Goal: Information Seeking & Learning: Find specific page/section

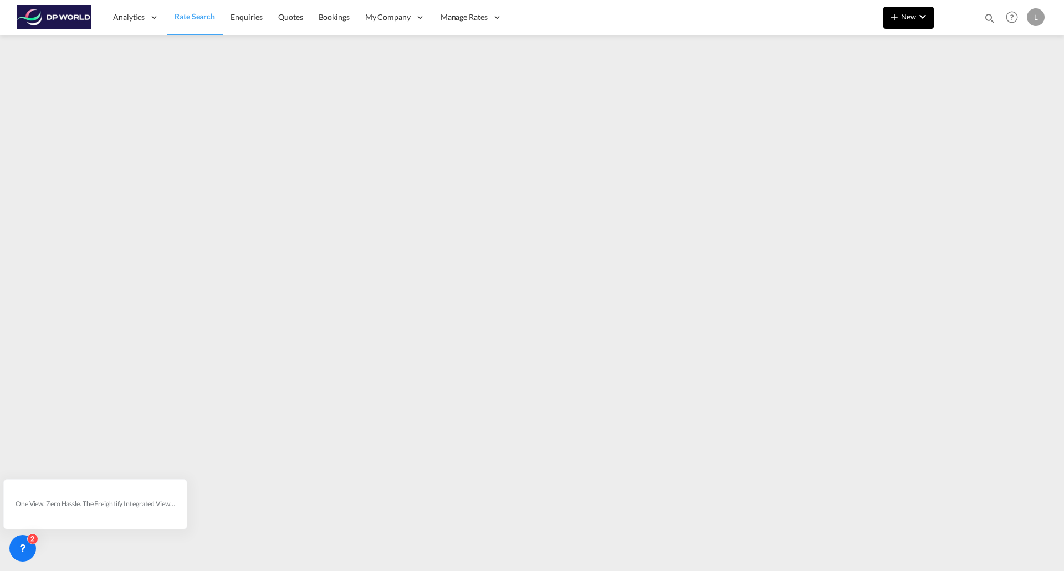
click at [904, 18] on span "New" at bounding box center [909, 16] width 42 height 9
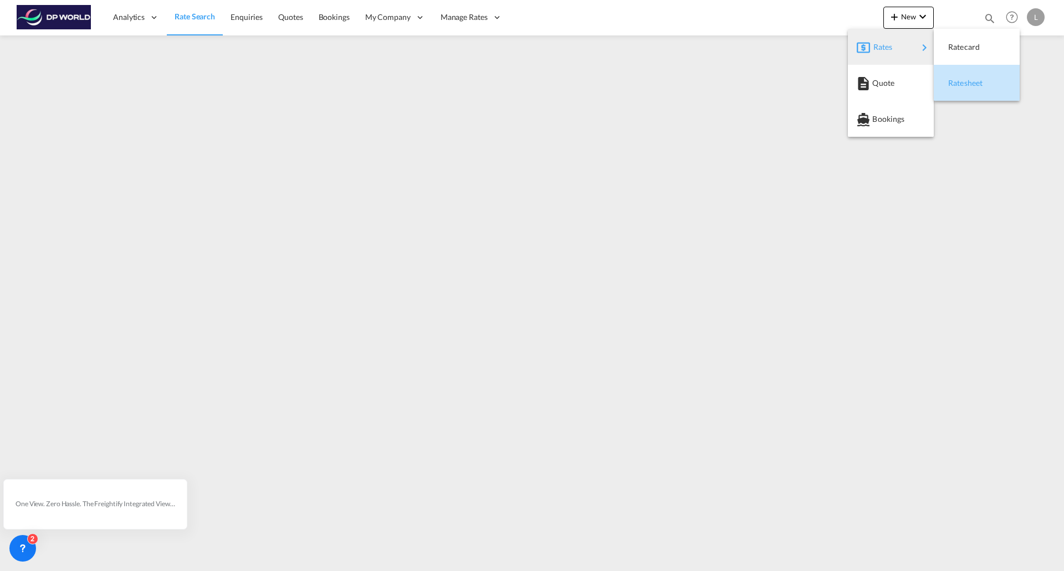
click at [959, 81] on span "Ratesheet" at bounding box center [954, 83] width 12 height 22
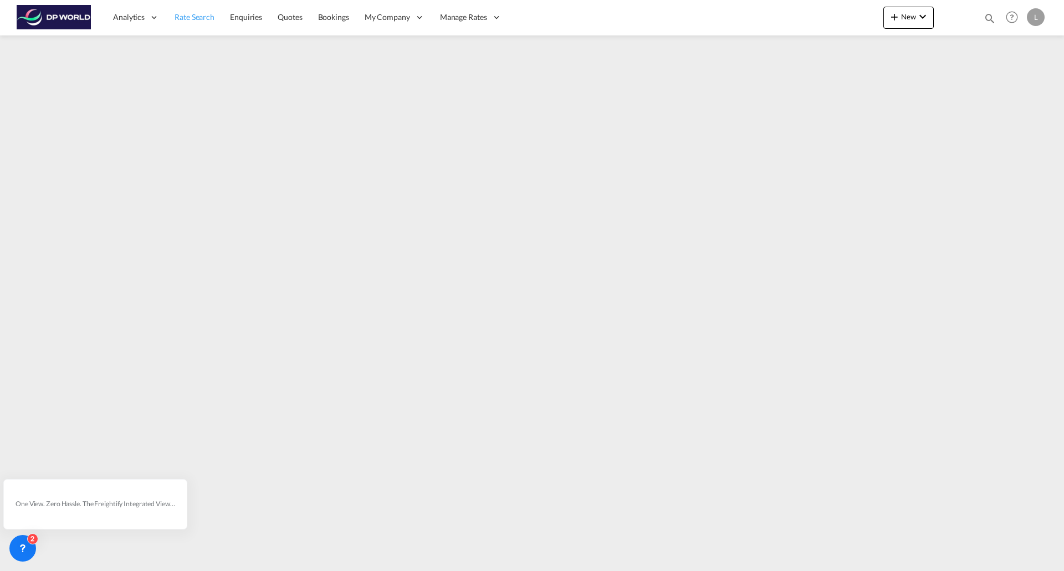
click at [196, 19] on span "Rate Search" at bounding box center [195, 16] width 40 height 9
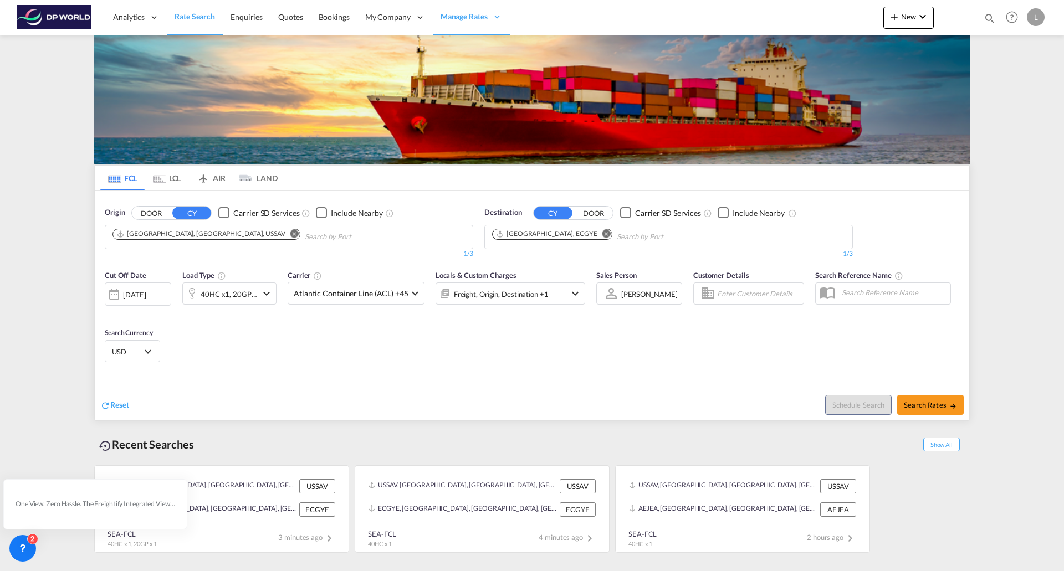
click at [290, 231] on md-icon "Remove" at bounding box center [294, 233] width 8 height 8
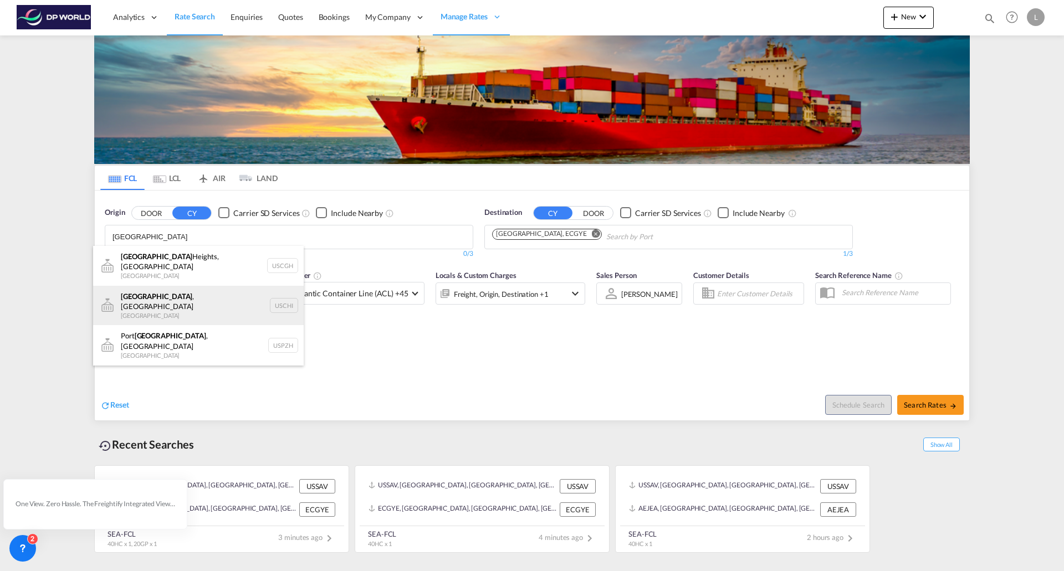
type input "[GEOGRAPHIC_DATA]"
click at [156, 293] on div "[GEOGRAPHIC_DATA] , IL United States USCHI" at bounding box center [198, 306] width 211 height 40
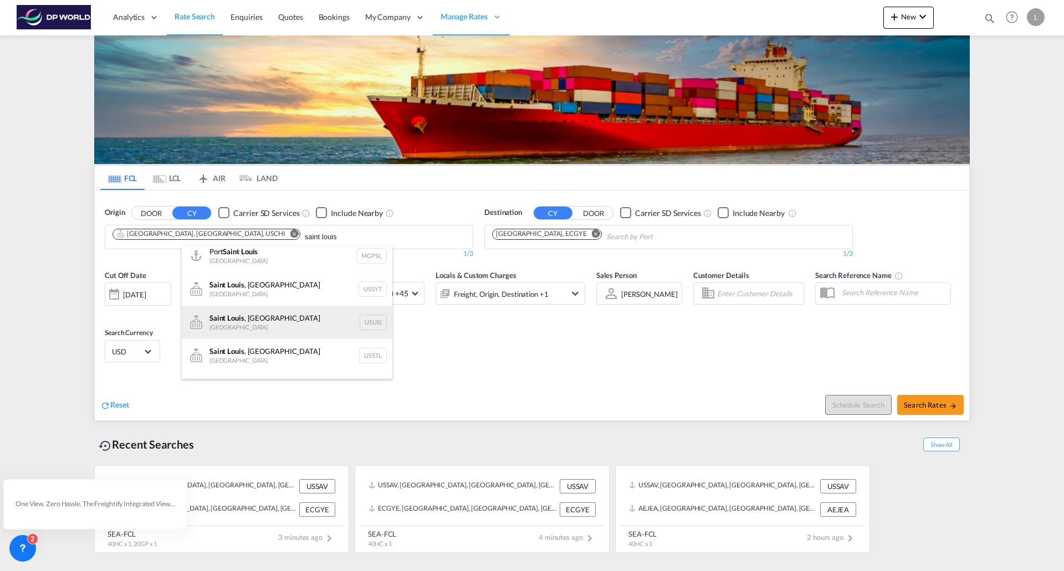
scroll to position [55, 0]
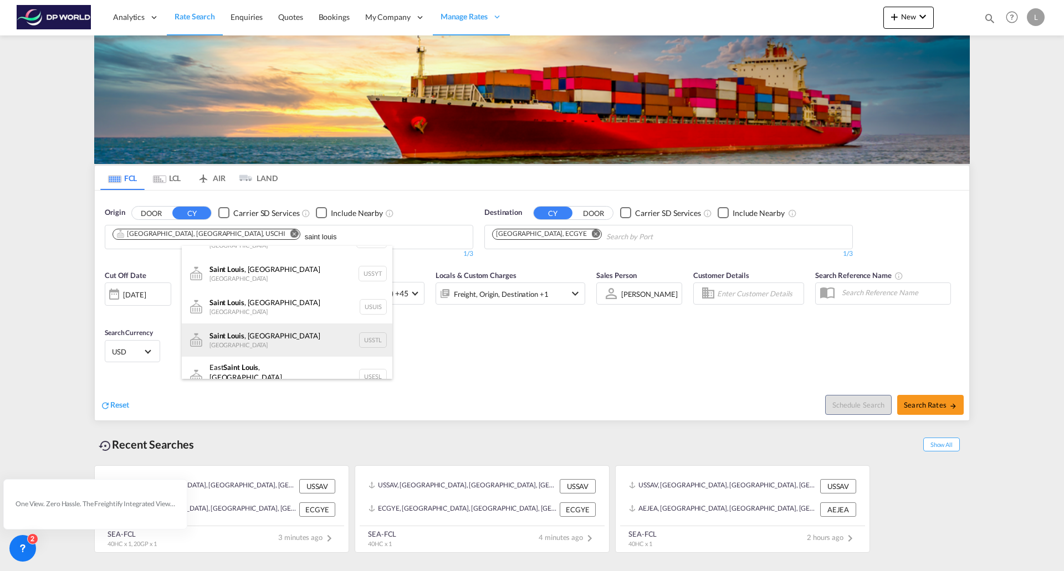
type input "saint louis"
click at [232, 338] on div "[GEOGRAPHIC_DATA] , MO [GEOGRAPHIC_DATA] USSTL" at bounding box center [287, 340] width 211 height 33
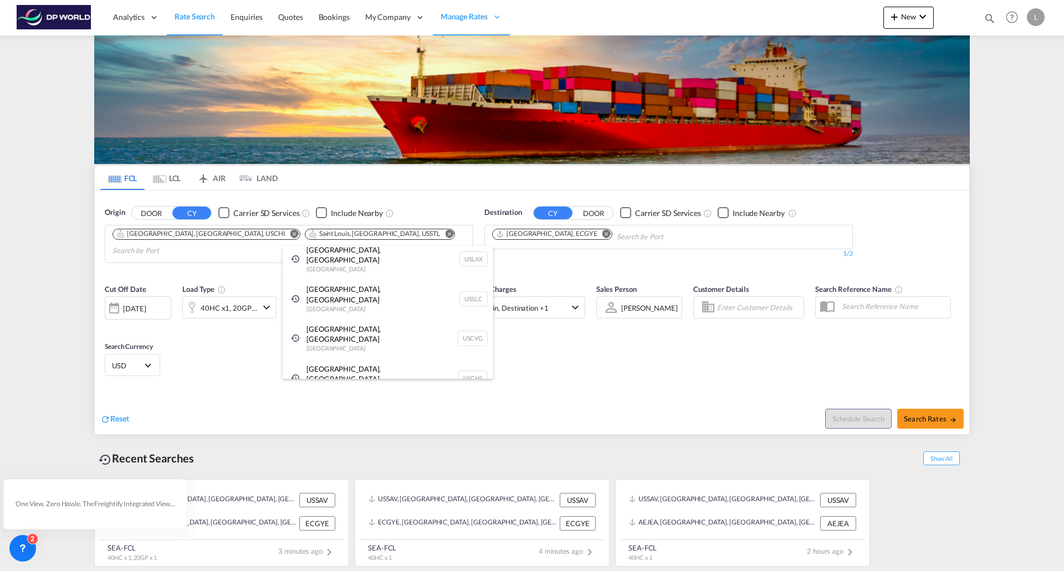
scroll to position [17, 0]
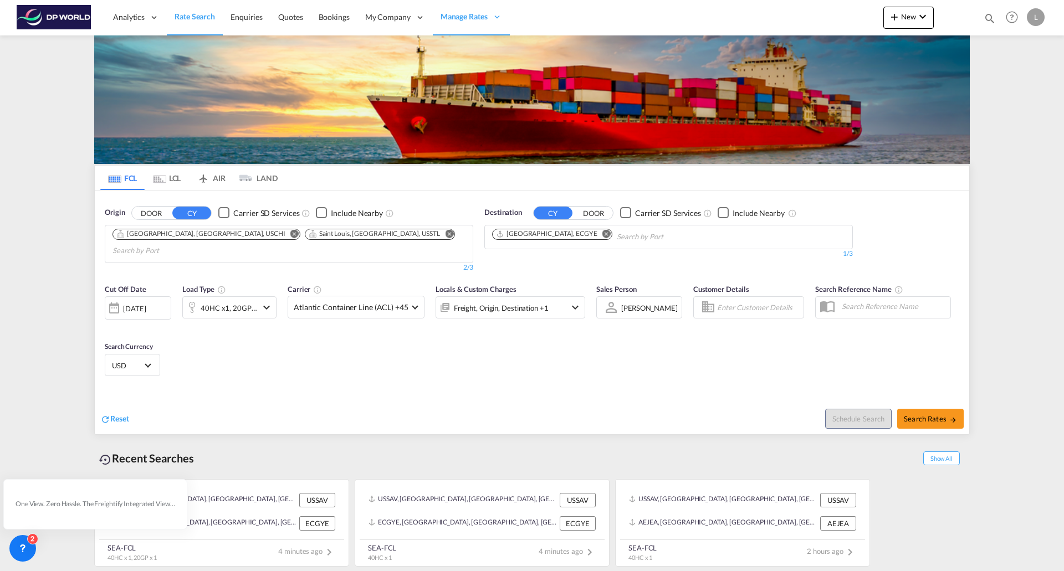
click at [602, 232] on md-icon "Remove" at bounding box center [606, 233] width 8 height 8
click at [559, 240] on body "Analytics Reports Dashboard Rate Search Enquiries Quotes Bookings" at bounding box center [532, 285] width 1064 height 571
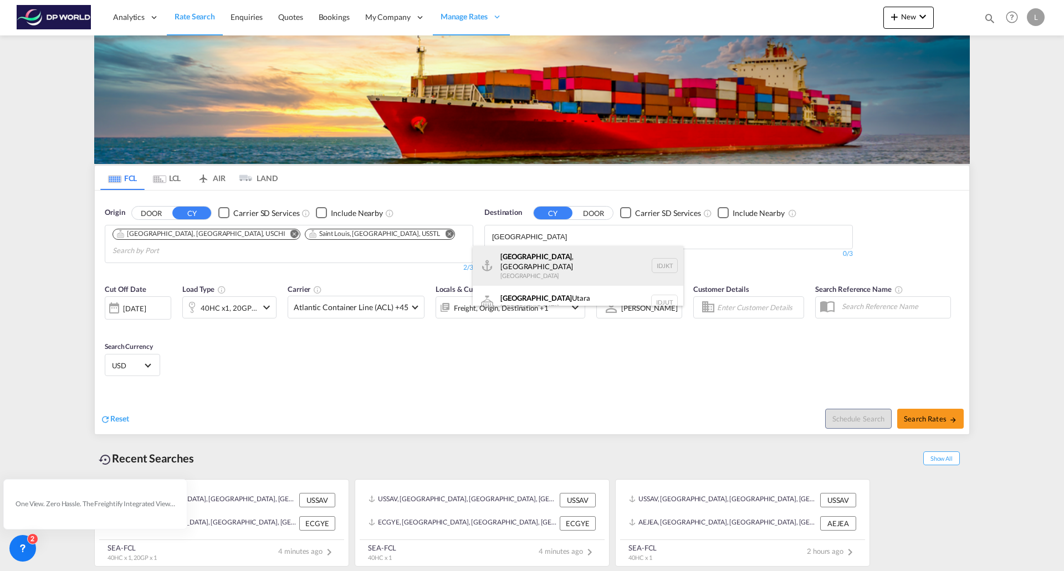
type input "[GEOGRAPHIC_DATA]"
click at [508, 253] on div "[GEOGRAPHIC_DATA] , [GEOGRAPHIC_DATA] [GEOGRAPHIC_DATA] IDJKT" at bounding box center [578, 266] width 211 height 40
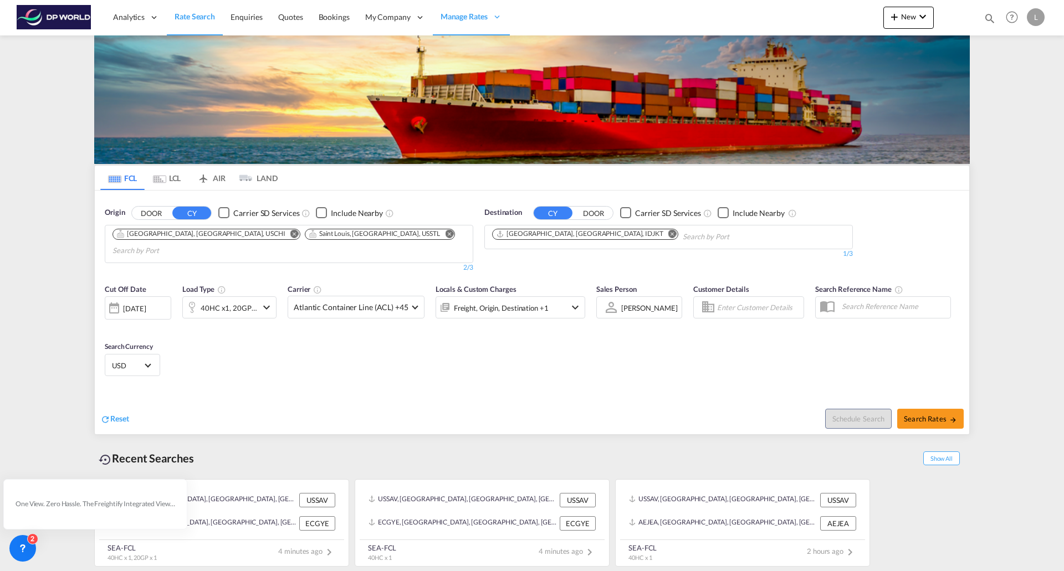
click at [268, 301] on md-icon "icon-chevron-down" at bounding box center [266, 307] width 13 height 13
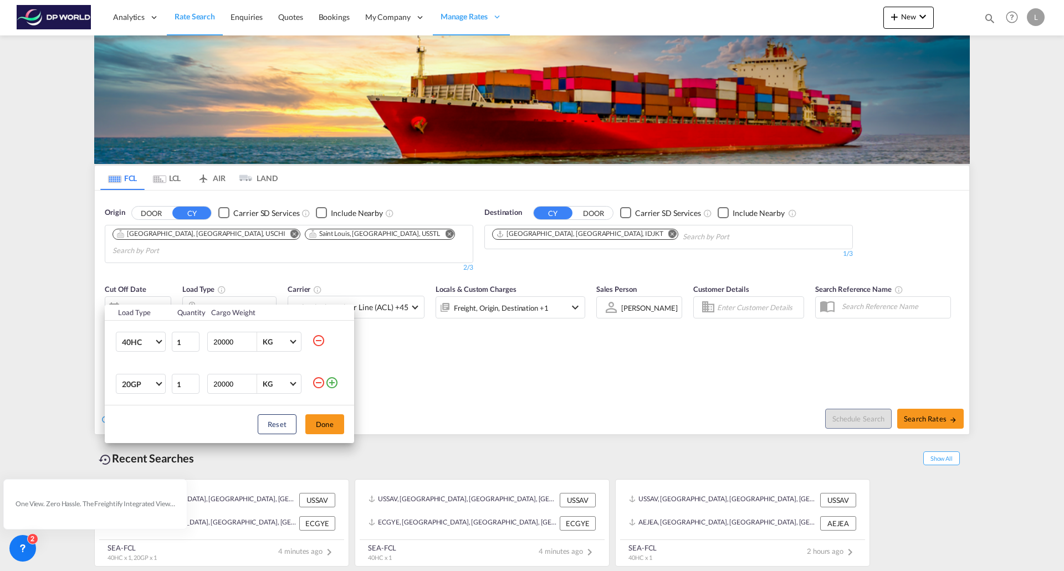
click at [320, 379] on md-icon "icon-minus-circle-outline" at bounding box center [318, 382] width 13 height 13
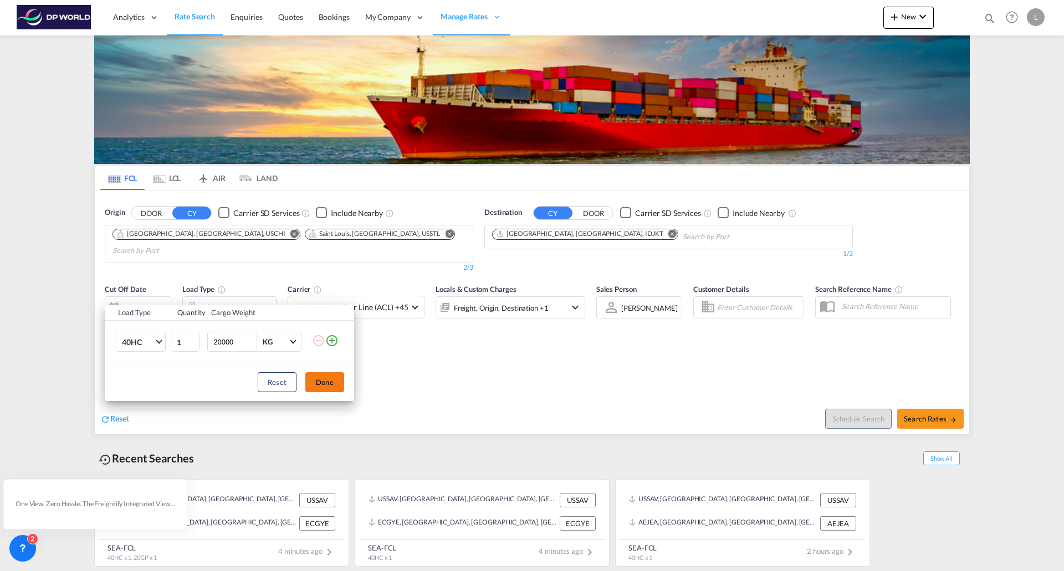
click at [320, 382] on button "Done" at bounding box center [324, 382] width 39 height 20
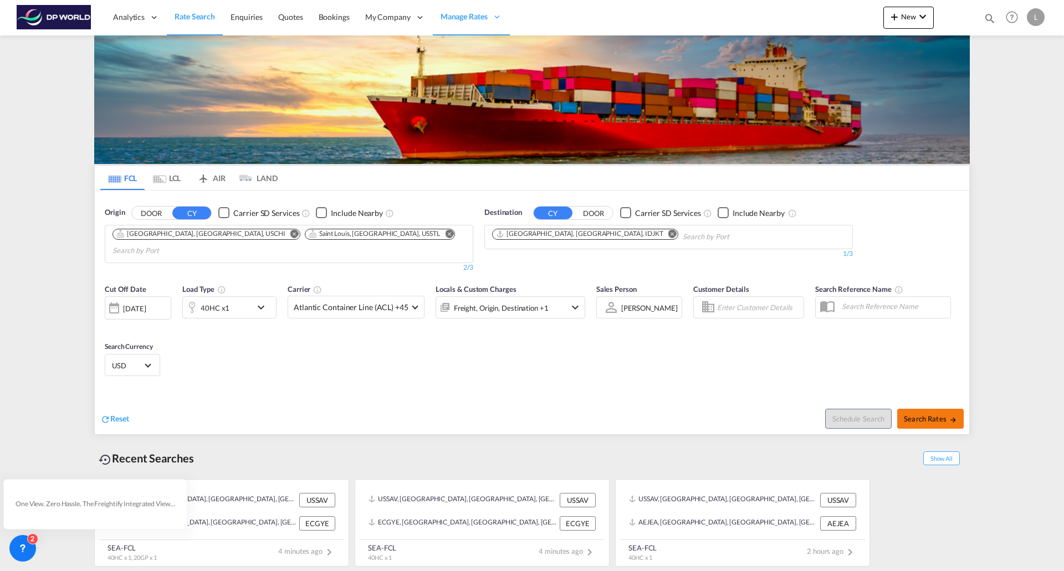
click at [929, 414] on span "Search Rates" at bounding box center [930, 418] width 53 height 9
type input "USCHI,USSTL to IDJKT / [DATE]"
